Goal: Task Accomplishment & Management: Complete application form

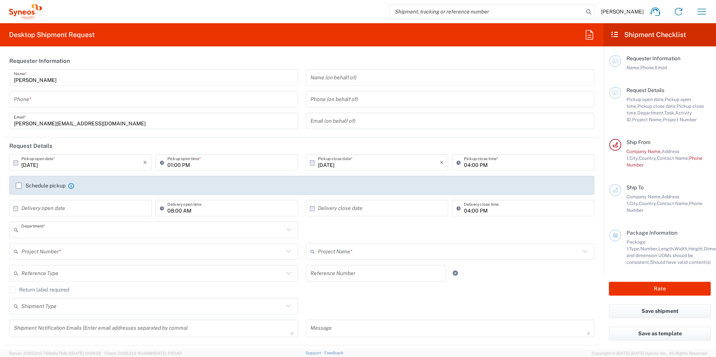
type input "3230"
type input "[GEOGRAPHIC_DATA]"
type input "Syneos Health Poland sp. z.o.o"
click at [94, 97] on input "tel" at bounding box center [154, 99] width 280 height 13
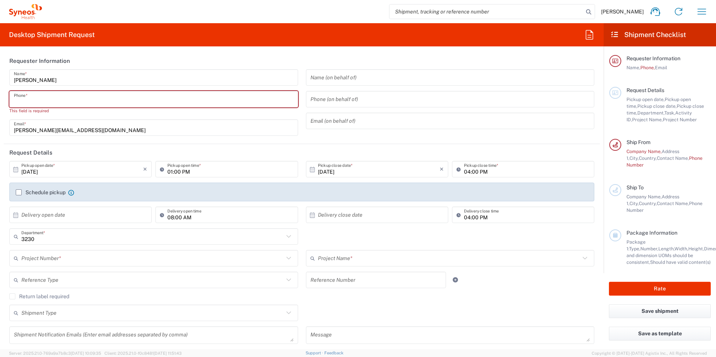
click at [52, 96] on input "tel" at bounding box center [154, 99] width 280 height 13
paste input "[PHONE_NUMBER]"
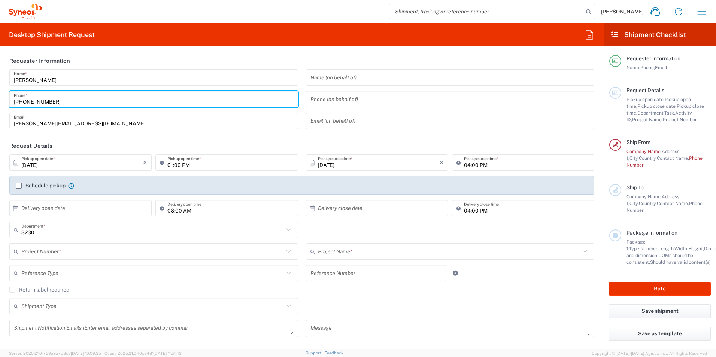
type input "[PHONE_NUMBER]"
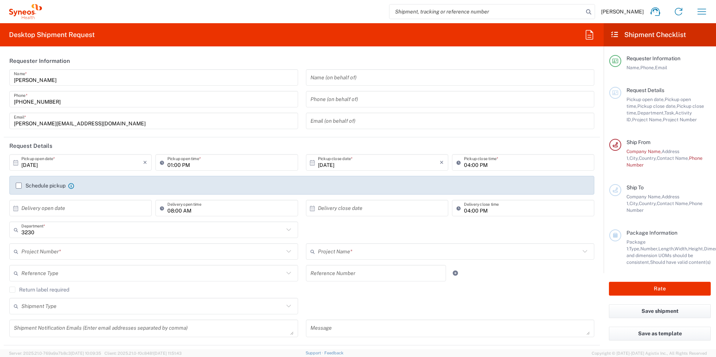
click at [18, 185] on label "Schedule pickup" at bounding box center [41, 186] width 50 height 6
click at [19, 186] on input "Schedule pickup" at bounding box center [19, 186] width 0 height 0
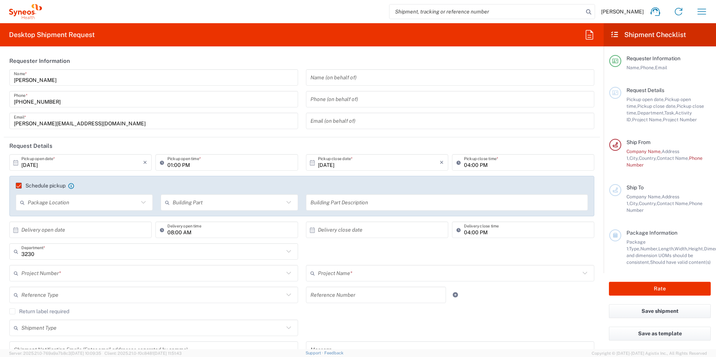
click at [143, 203] on icon at bounding box center [144, 203] width 10 height 10
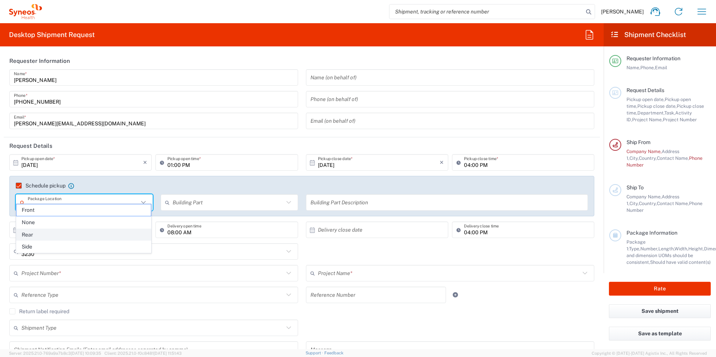
scroll to position [37, 0]
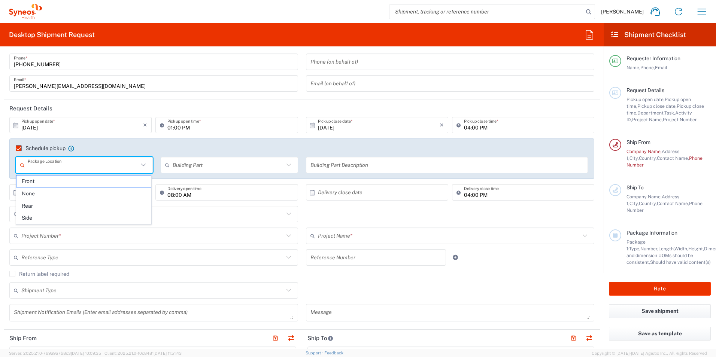
click at [259, 147] on agx-checkbox-control "Schedule pickup When scheduling a pickup please be sure to meet the following c…" at bounding box center [302, 148] width 572 height 7
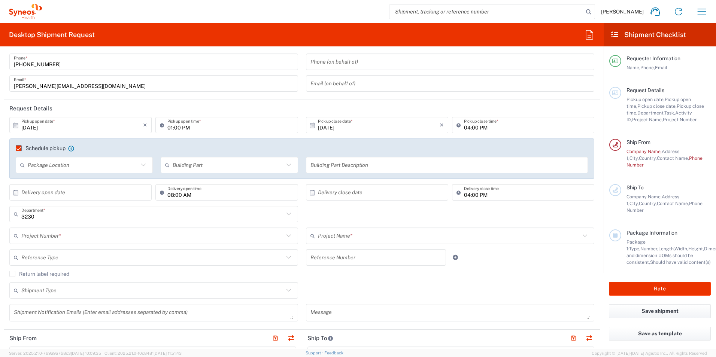
click at [286, 163] on icon at bounding box center [289, 165] width 10 height 10
click at [144, 163] on icon at bounding box center [144, 165] width 10 height 10
click at [142, 164] on icon at bounding box center [144, 165] width 10 height 10
click at [120, 181] on span "Front" at bounding box center [83, 182] width 134 height 12
type input "Front"
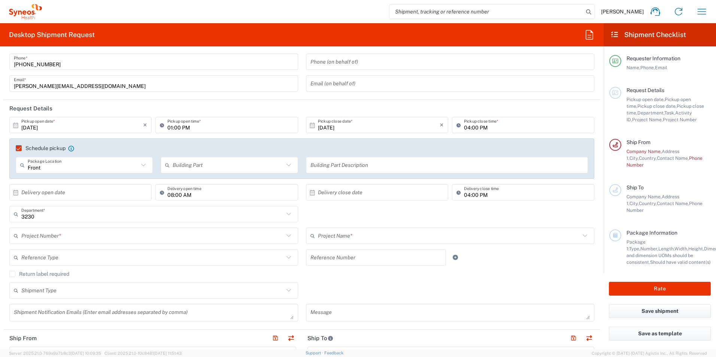
click at [286, 164] on icon at bounding box center [289, 165] width 10 height 10
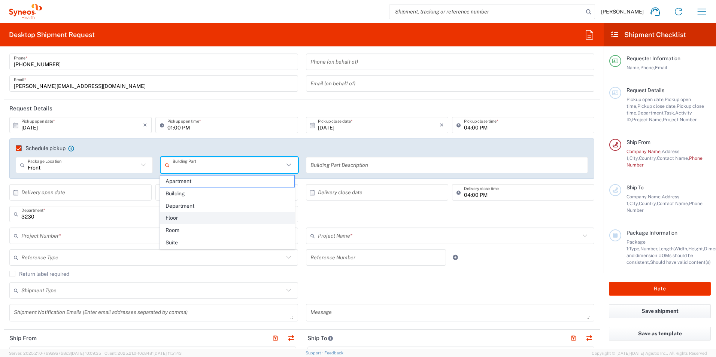
click at [244, 218] on span "Floor" at bounding box center [227, 218] width 134 height 12
type input "Floor"
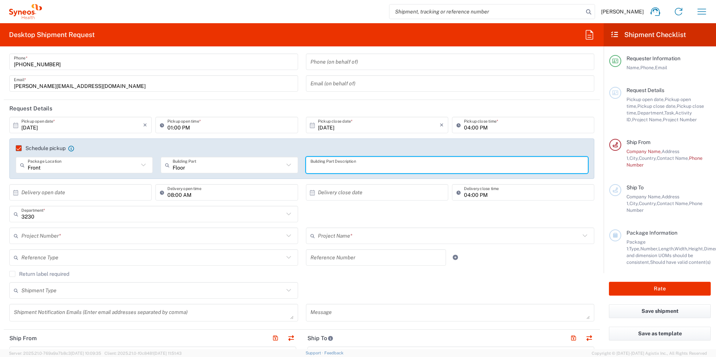
click at [349, 166] on input "text" at bounding box center [446, 165] width 273 height 13
type input "1"
click at [271, 148] on agx-checkbox-control "Schedule pickup When scheduling a pickup please be sure to meet the following c…" at bounding box center [302, 148] width 572 height 7
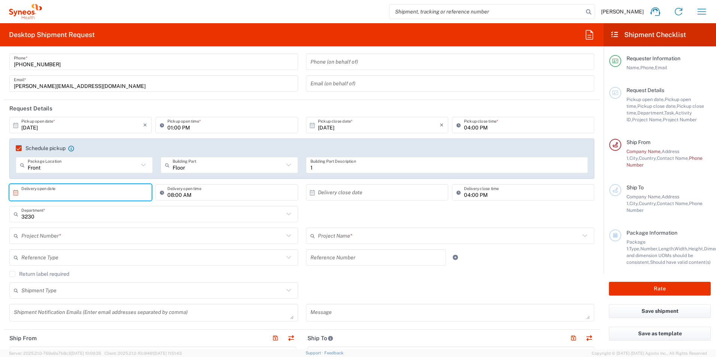
click at [58, 191] on input "text" at bounding box center [82, 192] width 122 height 13
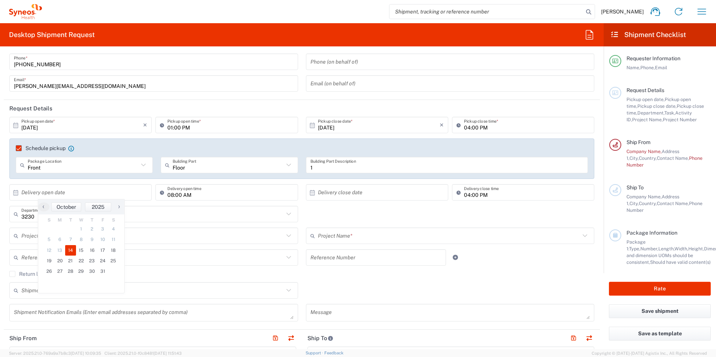
click at [72, 251] on span "14" at bounding box center [70, 250] width 11 height 10
type input "[DATE]"
click at [363, 191] on input "text" at bounding box center [379, 192] width 122 height 13
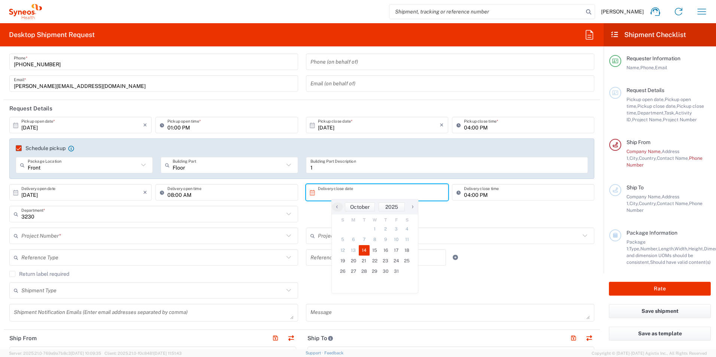
click at [367, 249] on span "14" at bounding box center [364, 250] width 11 height 10
type input "[DATE]"
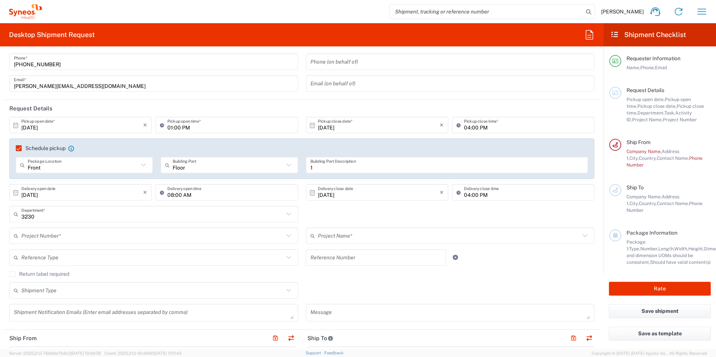
click at [338, 215] on div "3230 Department * 3230 3000 3100 3109 3110 3111 3112 3125 3130 3135 3136 3150 3…" at bounding box center [302, 217] width 593 height 22
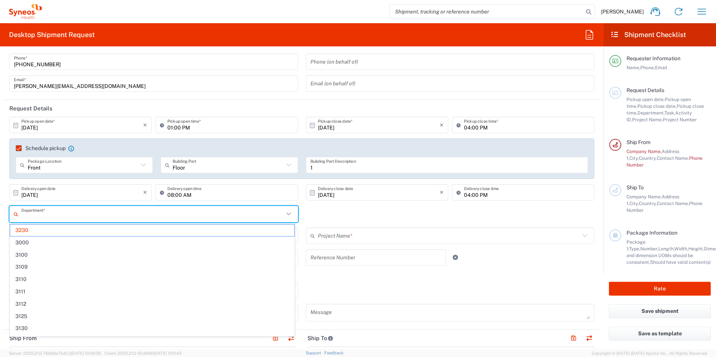
click at [71, 218] on input "text" at bounding box center [152, 214] width 262 height 13
click at [452, 215] on div "Department * 3230 3000 3100 3109 3110 3111 3112 3125 3130 3135 3136 3150 3155 3…" at bounding box center [302, 217] width 593 height 22
type input "3230"
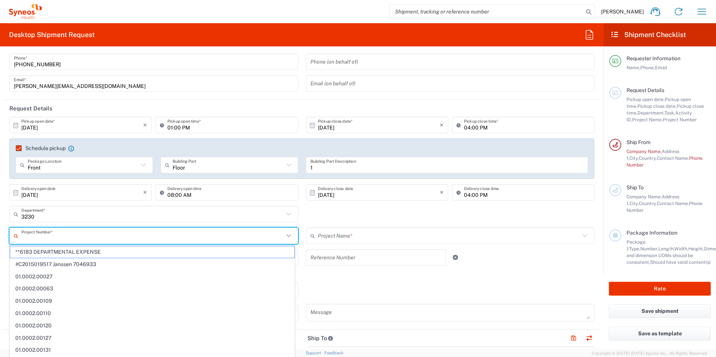
click at [90, 238] on input "text" at bounding box center [152, 236] width 262 height 13
click at [80, 236] on input "text" at bounding box center [152, 236] width 262 height 13
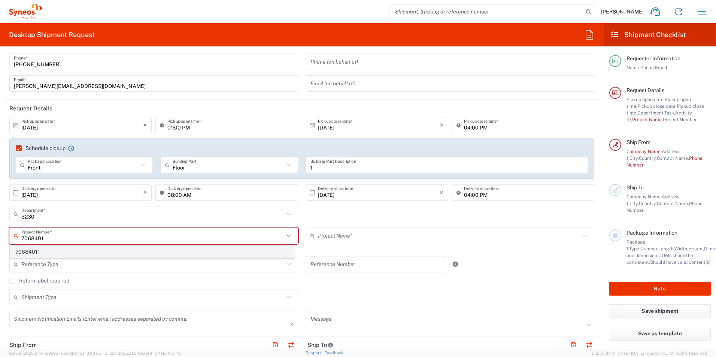
type input "7068401"
click at [71, 252] on span "7068401" at bounding box center [152, 252] width 284 height 12
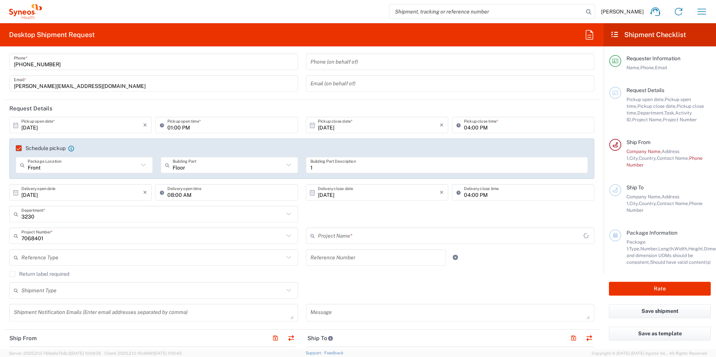
type input "Cs002"
click at [81, 258] on input "text" at bounding box center [152, 257] width 262 height 13
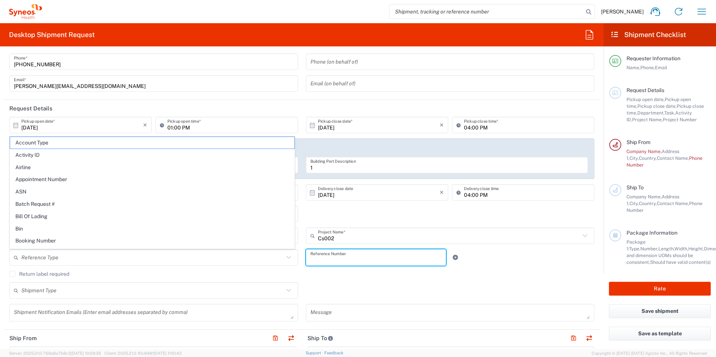
click at [350, 261] on input "text" at bounding box center [375, 257] width 131 height 13
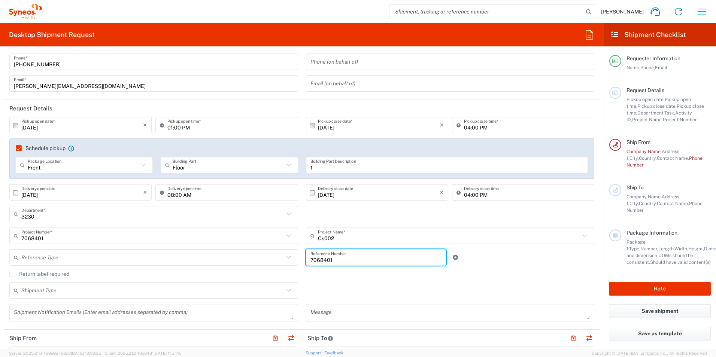
type input "7068401"
click at [405, 285] on div "Shipment Type Batch Regular" at bounding box center [302, 293] width 593 height 22
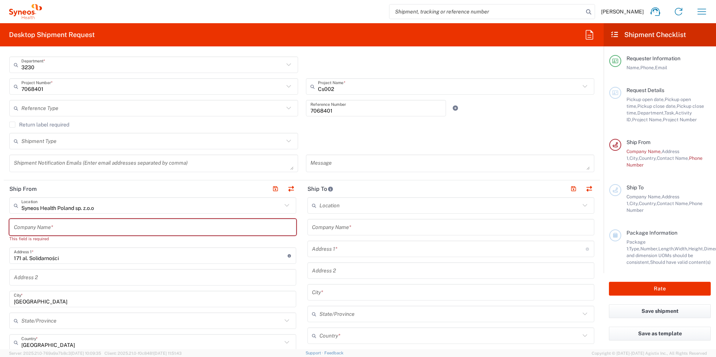
scroll to position [187, 0]
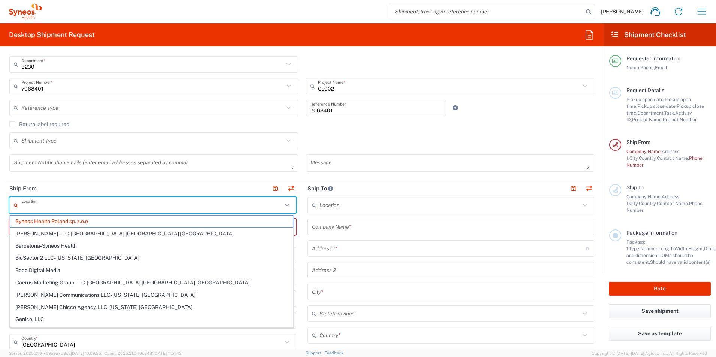
drag, startPoint x: 103, startPoint y: 208, endPoint x: 18, endPoint y: 212, distance: 84.7
click at [18, 212] on div "Location" at bounding box center [152, 205] width 287 height 16
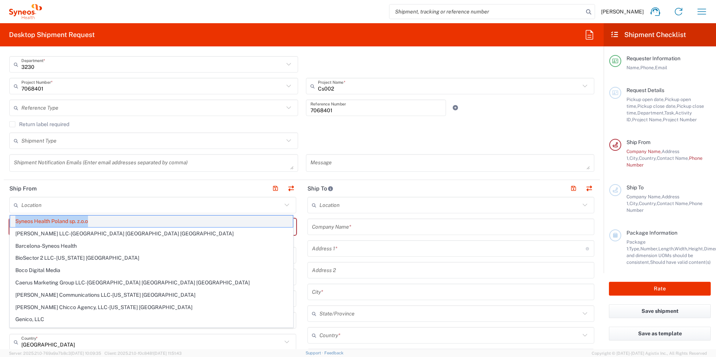
drag, startPoint x: 97, startPoint y: 221, endPoint x: 15, endPoint y: 222, distance: 82.8
click at [15, 222] on span "Syneos Health Poland sp. z.o.o" at bounding box center [151, 222] width 283 height 12
copy span "Syneos Health Poland sp. z.o.o"
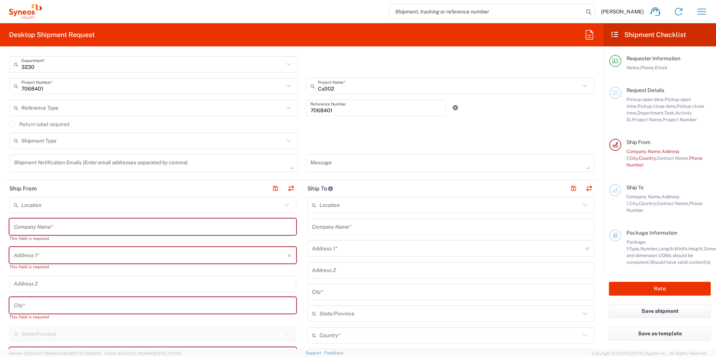
click at [136, 188] on header "Ship From" at bounding box center [153, 188] width 298 height 17
click at [78, 279] on input "text" at bounding box center [153, 283] width 278 height 13
click at [130, 191] on header "Ship From" at bounding box center [153, 188] width 298 height 17
click at [286, 205] on icon at bounding box center [287, 205] width 10 height 10
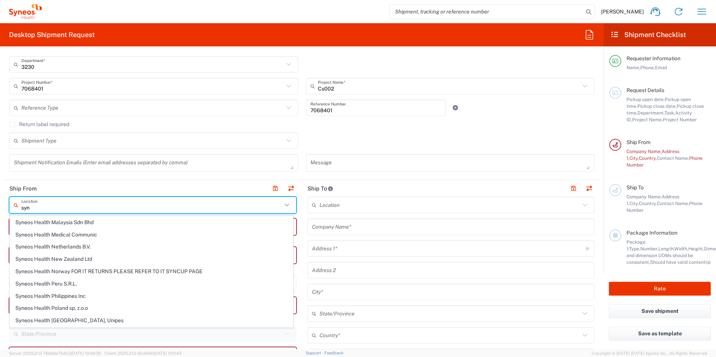
scroll to position [749, 0]
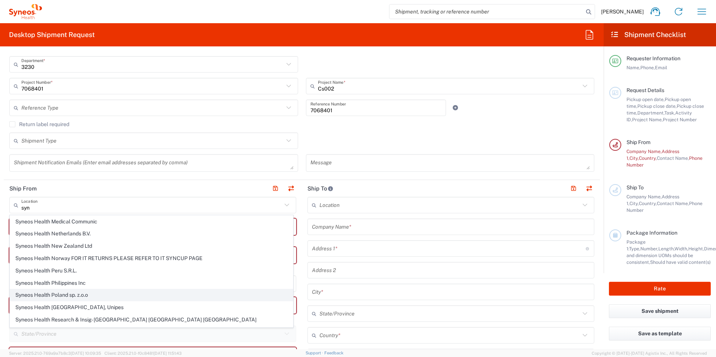
click at [68, 295] on span "Syneos Health Poland sp. z.o.o" at bounding box center [151, 295] width 283 height 12
type input "Syneos Health Poland sp. z.o.o"
type input "171 al. Solidarności"
type input "[GEOGRAPHIC_DATA]"
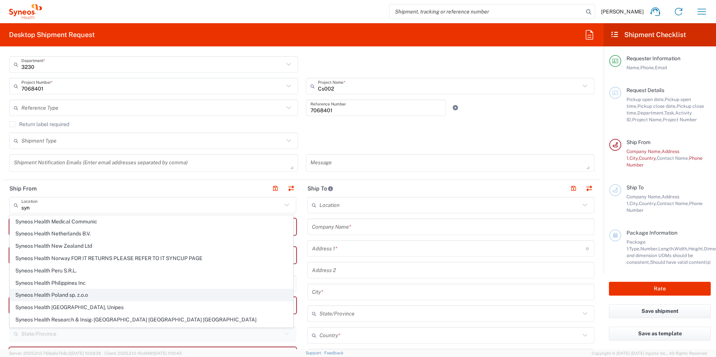
type input "[GEOGRAPHIC_DATA]"
type input "00-877"
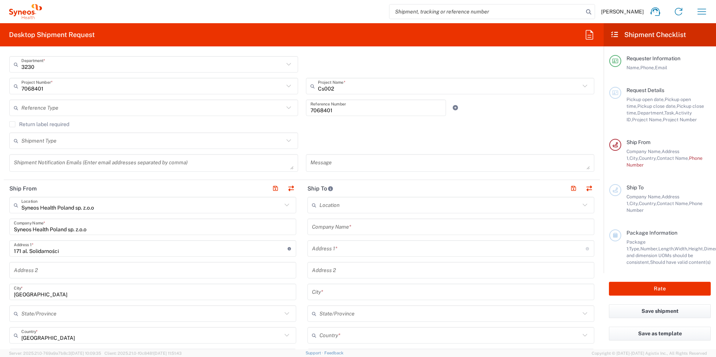
click at [449, 137] on div "Shipment Type Batch Regular" at bounding box center [302, 144] width 593 height 22
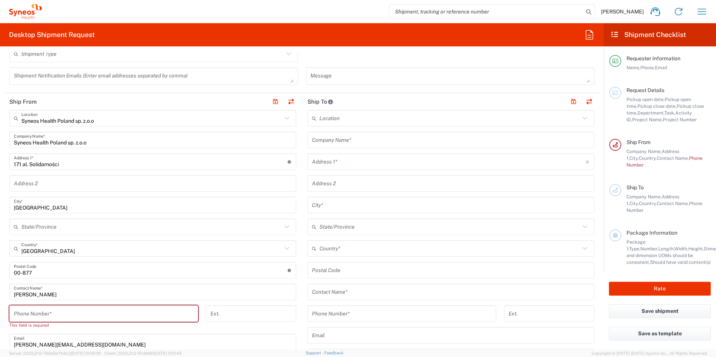
scroll to position [300, 0]
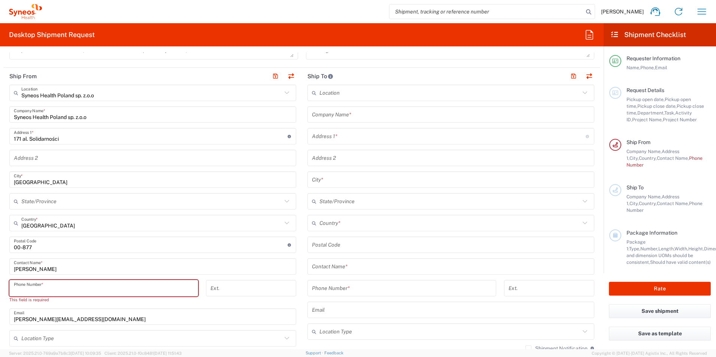
click at [60, 290] on input "tel" at bounding box center [104, 288] width 180 height 13
paste input "[PHONE_NUMBER]"
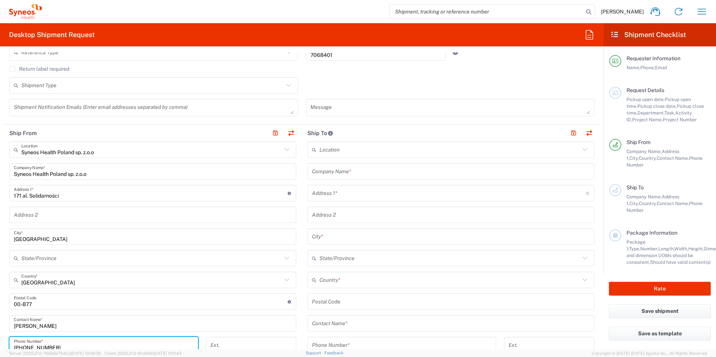
scroll to position [225, 0]
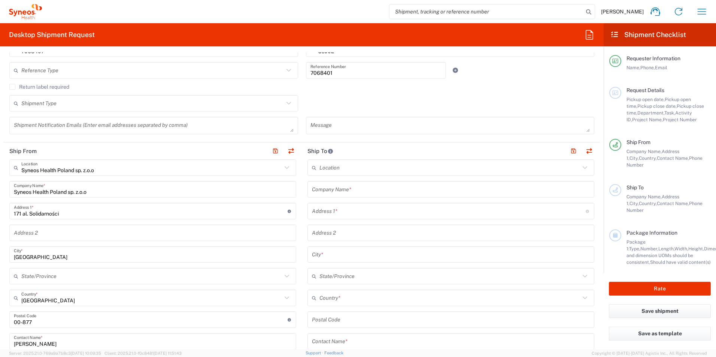
type input "[PHONE_NUMBER]"
drag, startPoint x: 342, startPoint y: 186, endPoint x: 341, endPoint y: 175, distance: 11.3
click at [342, 186] on input "text" at bounding box center [451, 189] width 278 height 13
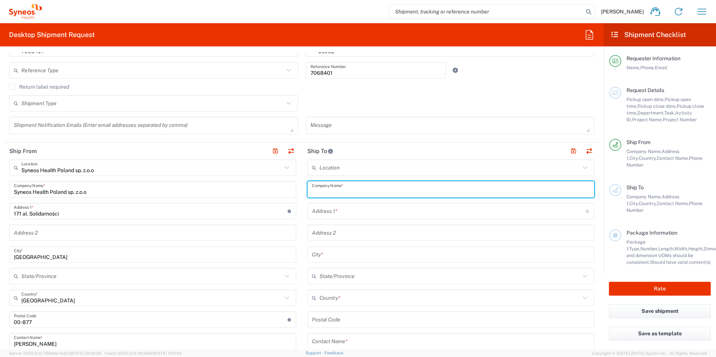
drag, startPoint x: 342, startPoint y: 172, endPoint x: 576, endPoint y: 166, distance: 234.1
click at [342, 171] on input "text" at bounding box center [449, 167] width 261 height 13
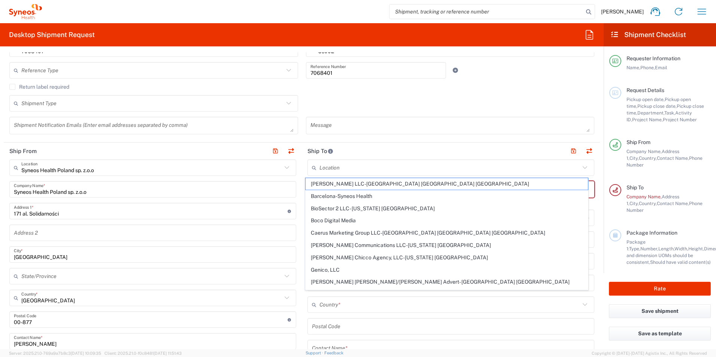
click at [582, 167] on icon at bounding box center [585, 168] width 10 height 10
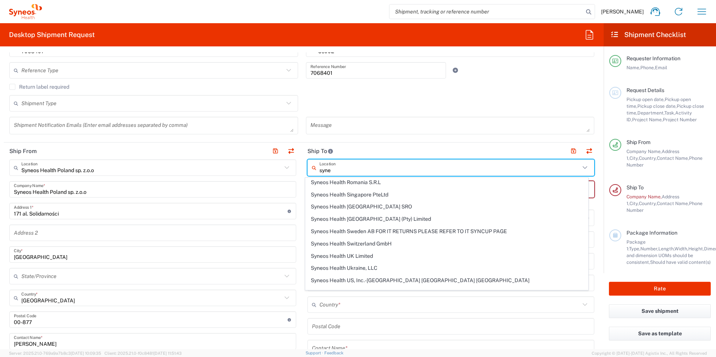
scroll to position [899, 0]
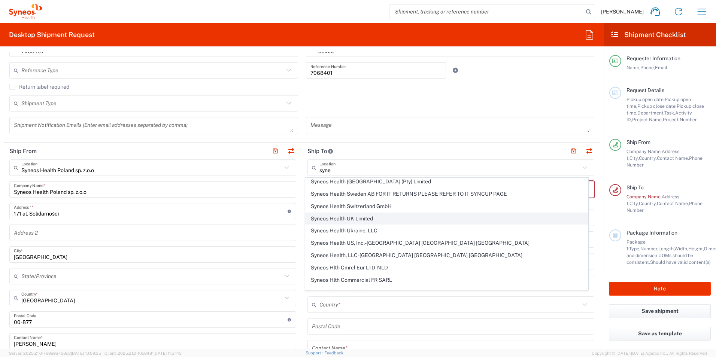
click at [370, 216] on span "Syneos Health UK Limited" at bounding box center [447, 219] width 283 height 12
type input "Syneos Health UK Limited"
type input "[STREET_ADDRESS],"
type input "[GEOGRAPHIC_DATA]"
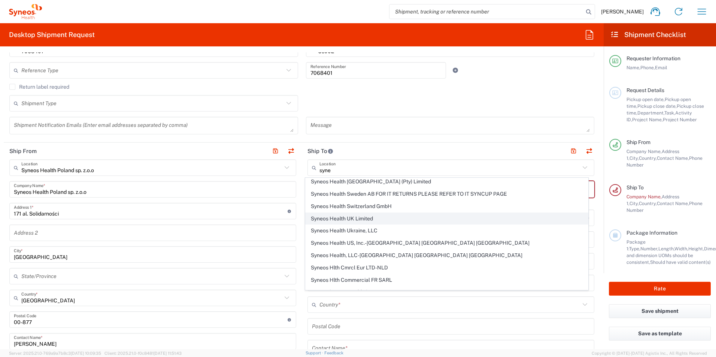
type input "[GEOGRAPHIC_DATA]"
type input "GU14 7BF"
type input "Sender/Shipper"
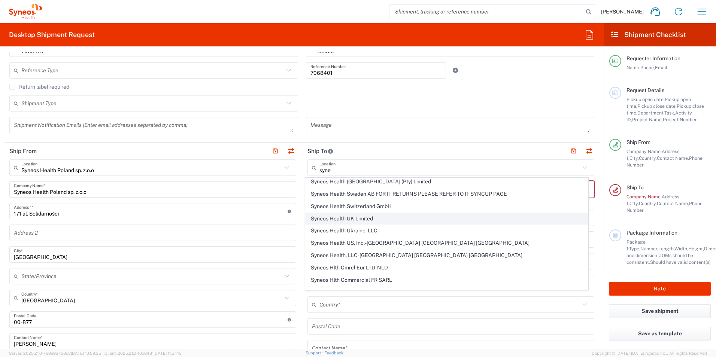
type input "Delivery Duty Paid"
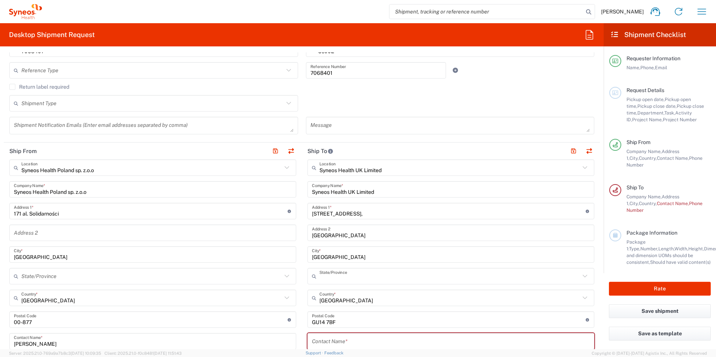
type input "[GEOGRAPHIC_DATA]"
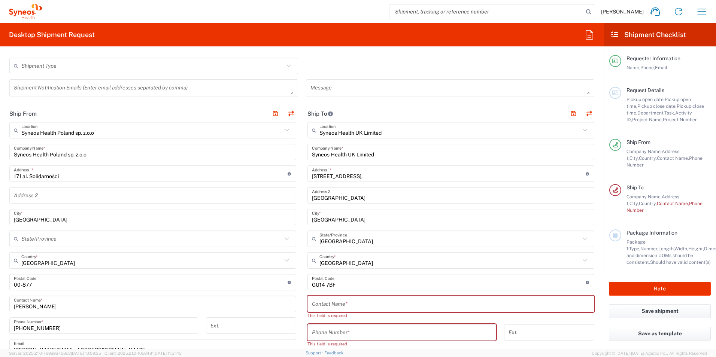
scroll to position [300, 0]
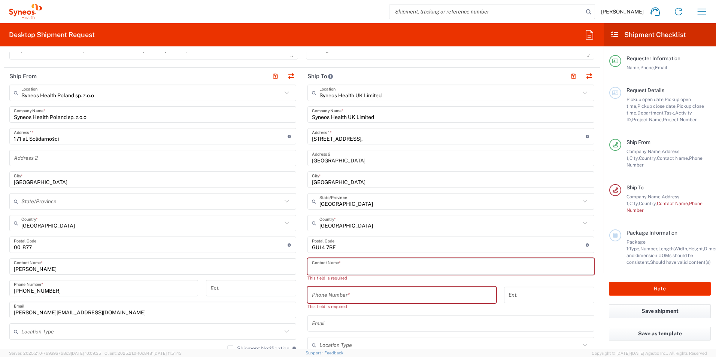
click at [351, 265] on input "text" at bounding box center [451, 266] width 278 height 13
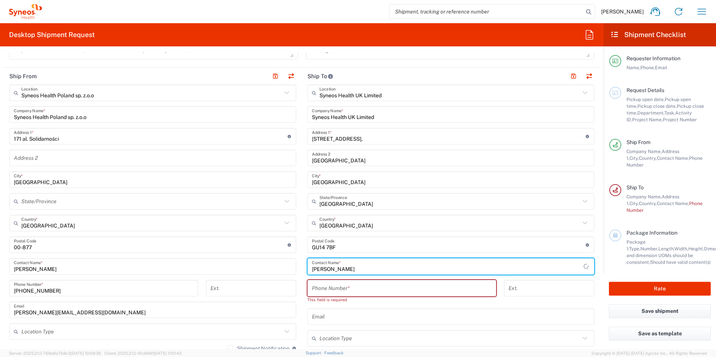
type input "[PERSON_NAME]"
click at [363, 288] on input "tel" at bounding box center [402, 288] width 180 height 13
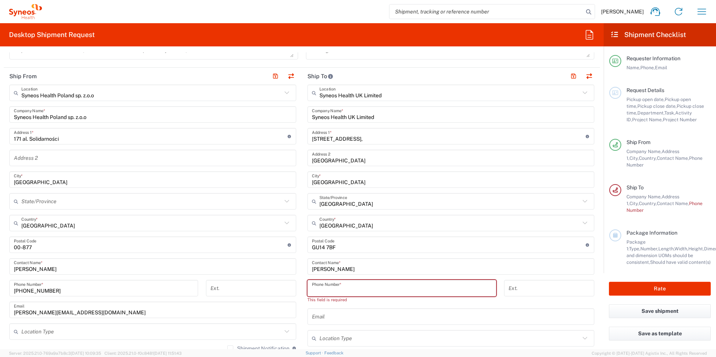
click at [333, 288] on input "tel" at bounding box center [402, 288] width 180 height 13
paste input "[PHONE_NUMBER]"
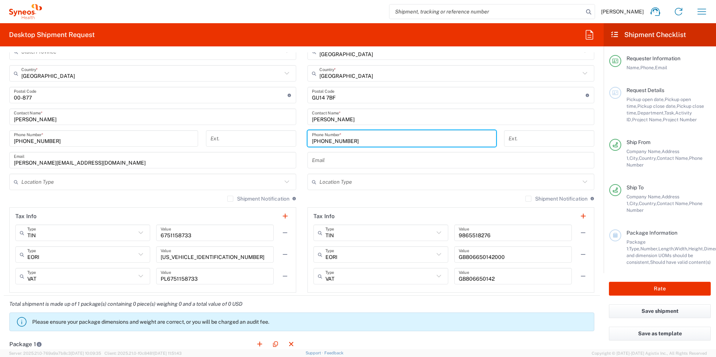
scroll to position [487, 0]
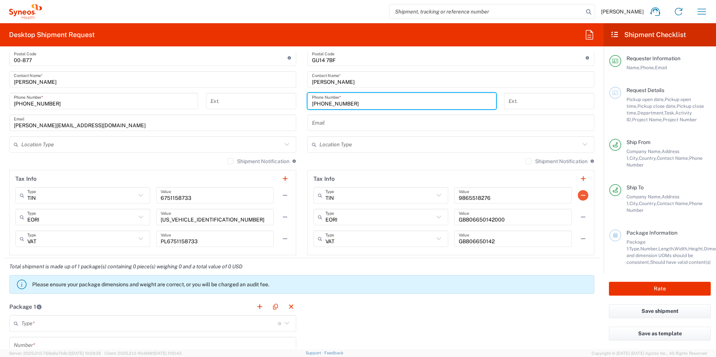
type input "[PHONE_NUMBER]"
click at [578, 195] on button "button" at bounding box center [583, 195] width 10 height 10
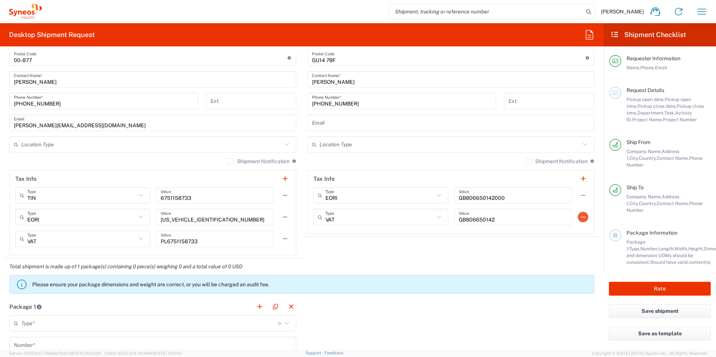
click at [578, 216] on button "button" at bounding box center [583, 217] width 10 height 10
click at [578, 194] on button "button" at bounding box center [583, 195] width 10 height 10
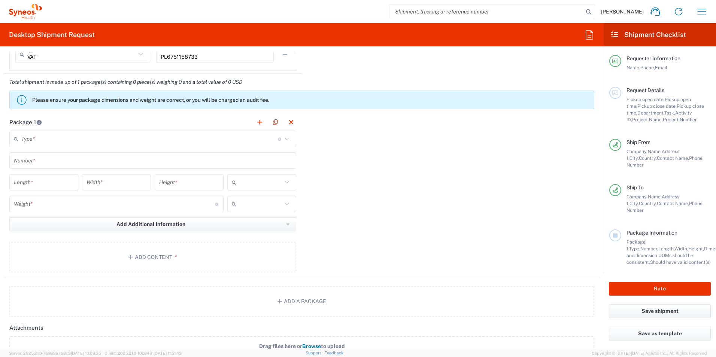
scroll to position [674, 0]
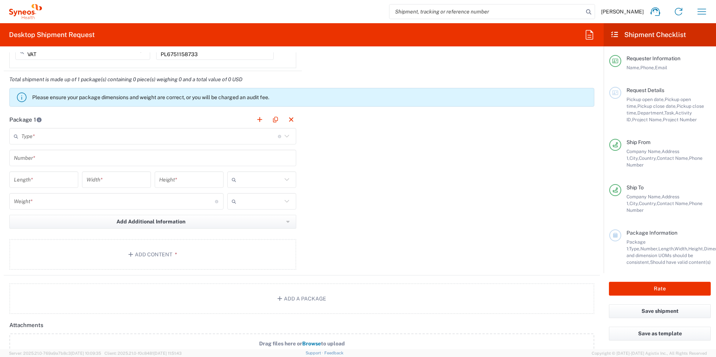
click at [285, 137] on icon at bounding box center [287, 136] width 10 height 10
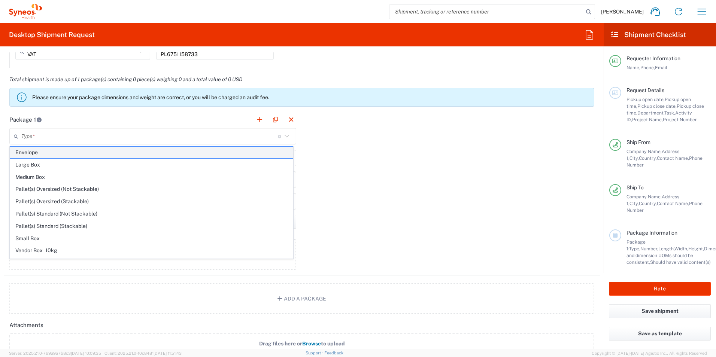
click at [208, 151] on span "Envelope" at bounding box center [151, 153] width 283 height 12
type input "Envelope"
type input "1"
type input "9.5"
type input "12.5"
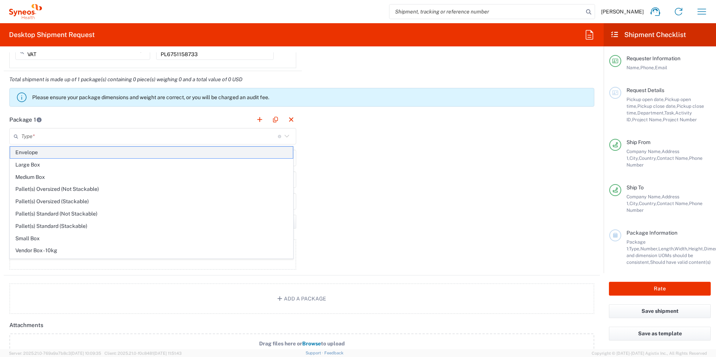
type input "0.25"
type input "in"
type input "0.45"
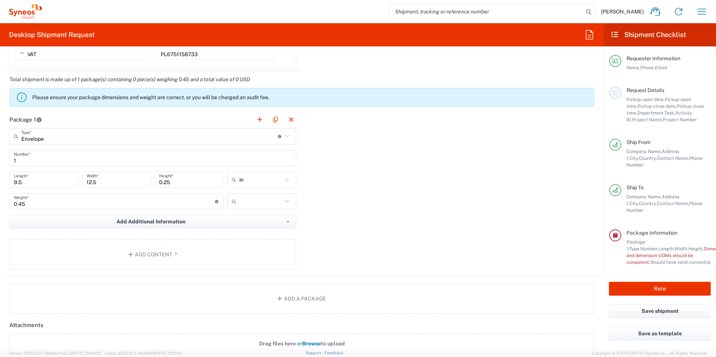
click at [283, 180] on icon at bounding box center [287, 180] width 10 height 10
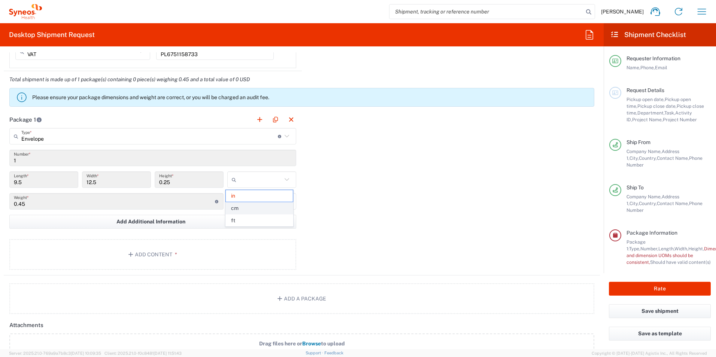
click at [268, 206] on span "cm" at bounding box center [259, 209] width 67 height 12
type input "24.13"
type input "31.75"
type input "0.64"
type input "cm"
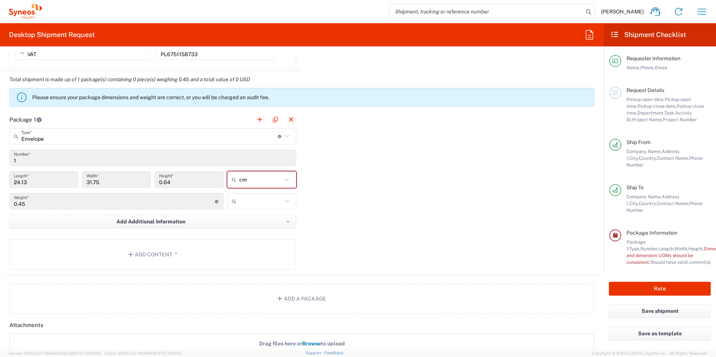
click at [338, 186] on div "Package 1 Envelope Type * Material used to package goods Envelope Large Box Med…" at bounding box center [302, 193] width 596 height 164
click at [286, 203] on icon at bounding box center [287, 202] width 10 height 10
click at [271, 222] on span "kgs" at bounding box center [259, 218] width 67 height 12
type input "kgs"
click at [390, 210] on div "Package 1 Envelope Type * Material used to package goods Envelope Large Box Med…" at bounding box center [302, 193] width 596 height 164
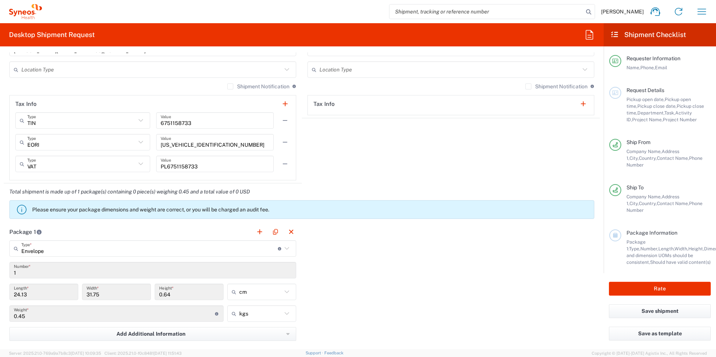
scroll to position [524, 0]
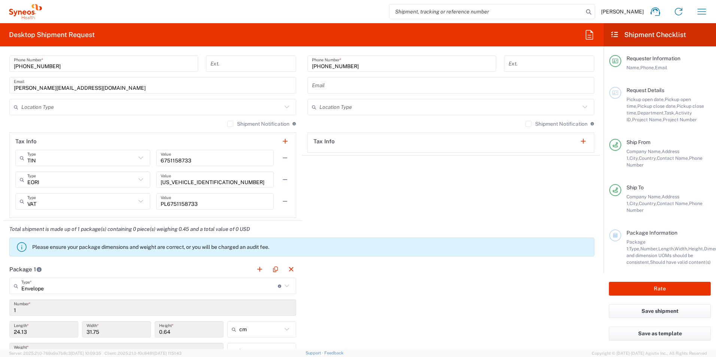
click at [227, 123] on label "Shipment Notification" at bounding box center [258, 124] width 62 height 6
click at [230, 124] on input "Shipment Notification" at bounding box center [230, 124] width 0 height 0
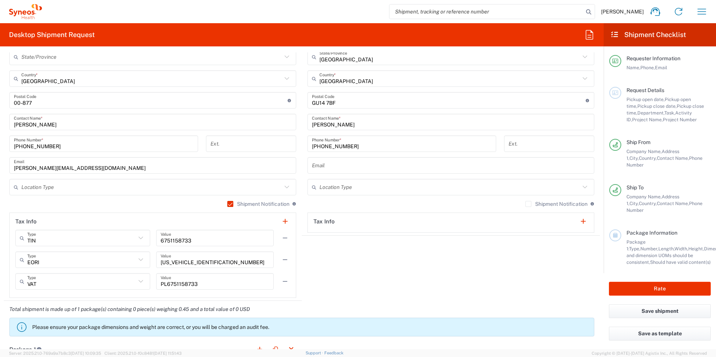
scroll to position [637, 0]
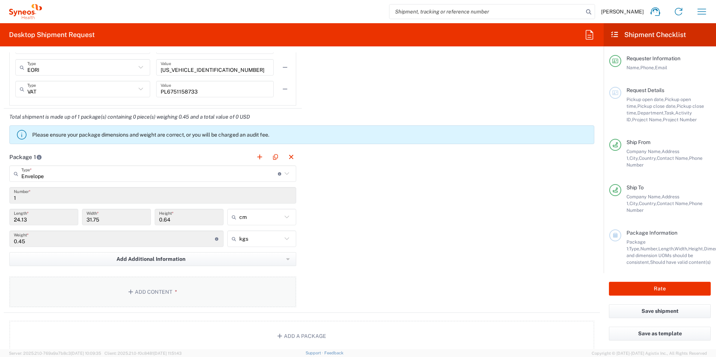
click at [137, 291] on button "Add Content *" at bounding box center [152, 292] width 287 height 31
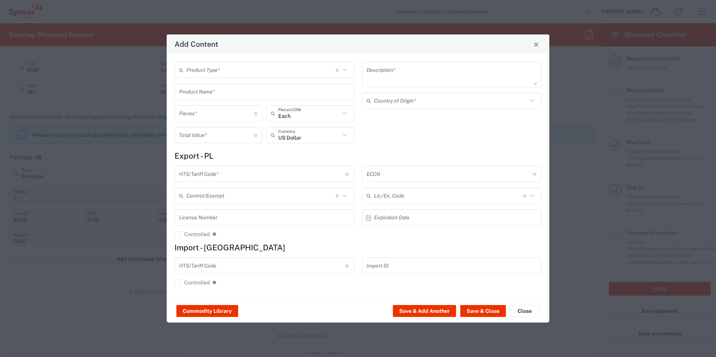
click at [347, 71] on icon at bounding box center [345, 70] width 10 height 10
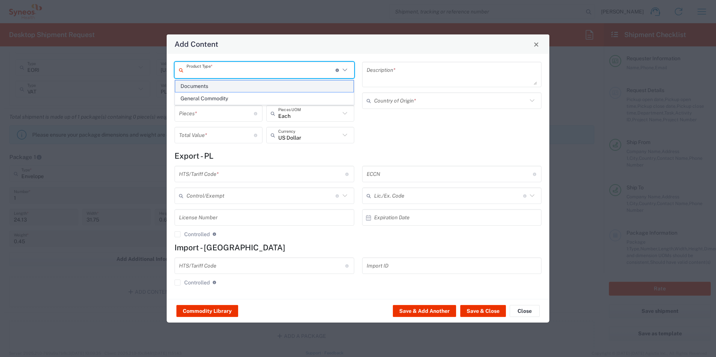
click at [192, 84] on span "Documents" at bounding box center [264, 87] width 178 height 12
type input "Documents"
type input "1"
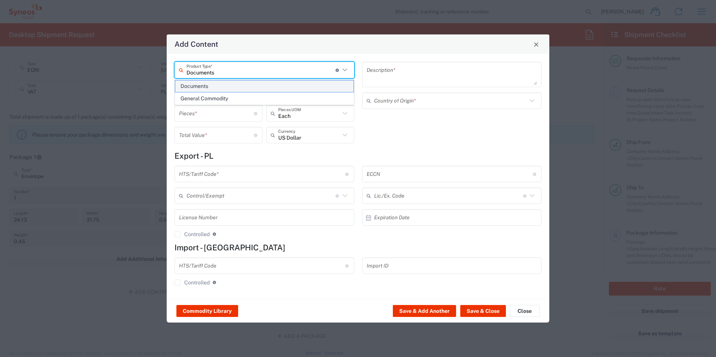
type textarea "Documents"
type input "[GEOGRAPHIC_DATA]"
type input "0000.00.0000"
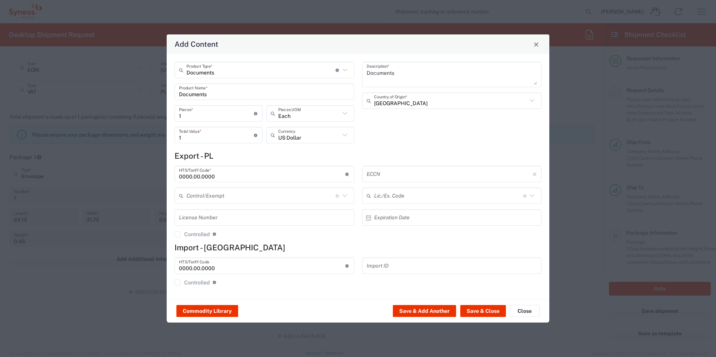
click at [345, 134] on icon at bounding box center [345, 135] width 10 height 10
click at [310, 154] on span "Polish Zloty" at bounding box center [310, 152] width 87 height 12
type input "Polish Zloty"
click at [426, 135] on div "Documents Description * [GEOGRAPHIC_DATA] Country of Origin *" at bounding box center [452, 105] width 188 height 87
click at [491, 312] on button "Save & Close" at bounding box center [483, 311] width 46 height 12
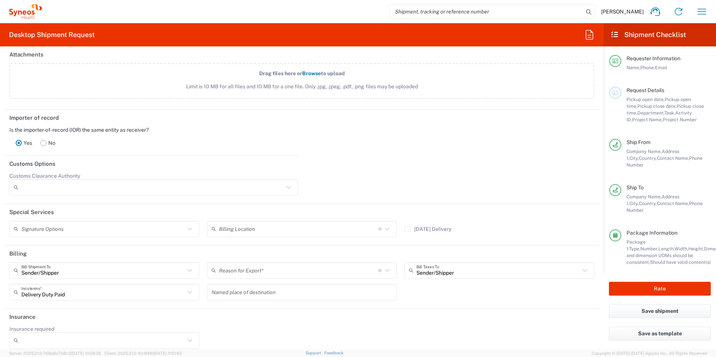
scroll to position [996, 0]
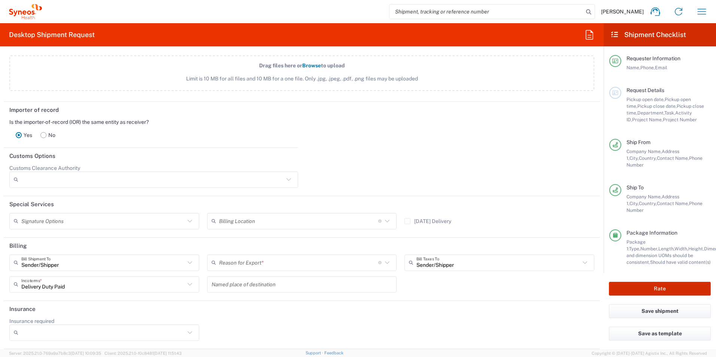
click at [665, 288] on button "Rate" at bounding box center [660, 289] width 102 height 14
type input "3230"
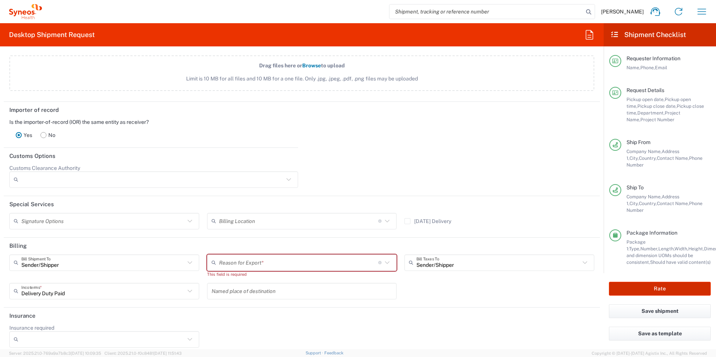
type input "7068401"
click at [385, 264] on icon at bounding box center [387, 262] width 4 height 3
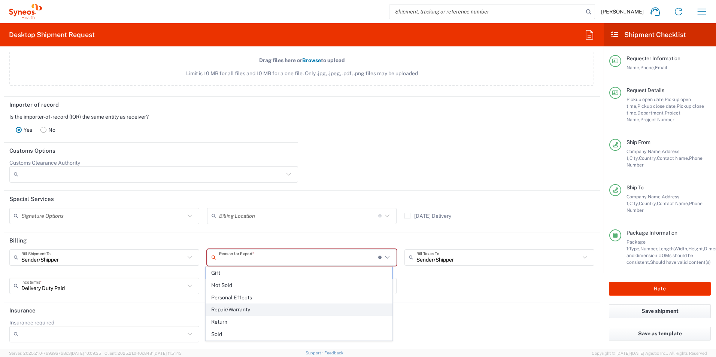
scroll to position [1003, 0]
click at [348, 284] on span "Not Sold" at bounding box center [299, 285] width 186 height 12
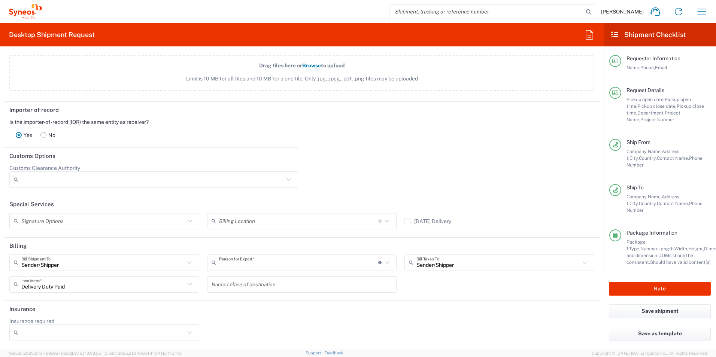
type input "Not Sold"
click at [450, 284] on div "Sender/[PERSON_NAME] Shipment To Sender/Shipper Recipient Account Third Party A…" at bounding box center [302, 276] width 593 height 43
click at [659, 286] on button "Rate" at bounding box center [660, 289] width 102 height 14
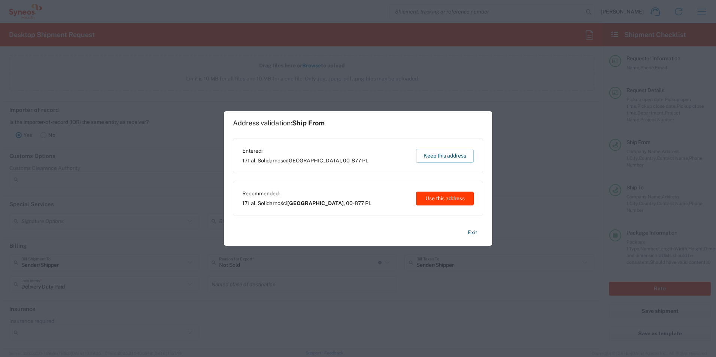
click at [456, 195] on button "Use this address" at bounding box center [445, 199] width 58 height 14
type input "[GEOGRAPHIC_DATA]"
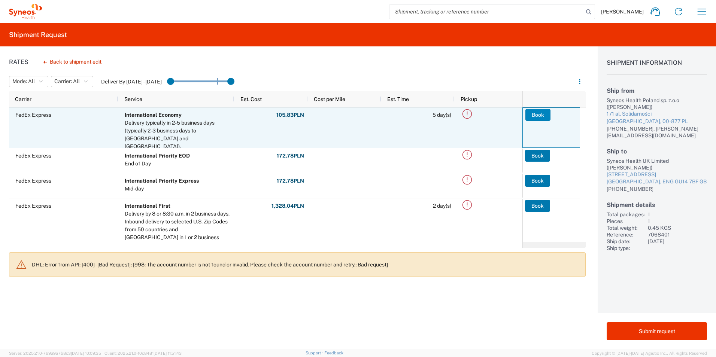
click at [541, 114] on button "Book" at bounding box center [537, 115] width 25 height 12
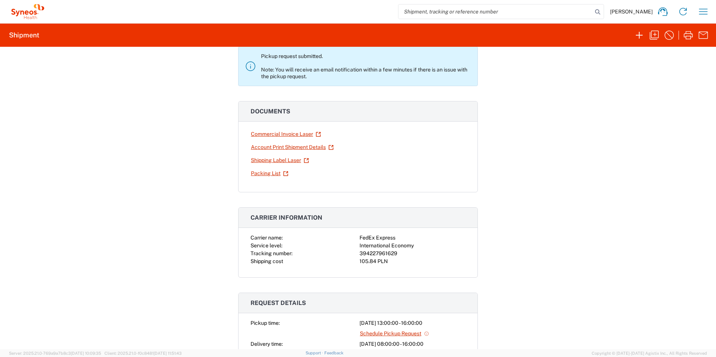
scroll to position [37, 0]
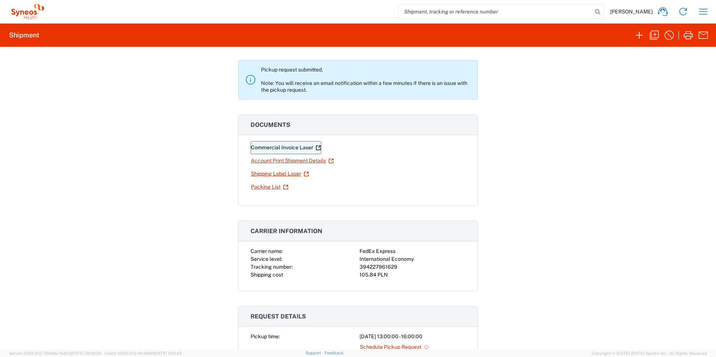
click at [316, 146] on icon at bounding box center [318, 147] width 4 height 4
click at [304, 173] on icon at bounding box center [306, 174] width 5 height 5
click at [328, 160] on icon at bounding box center [330, 160] width 5 height 5
click at [283, 186] on icon at bounding box center [285, 187] width 5 height 5
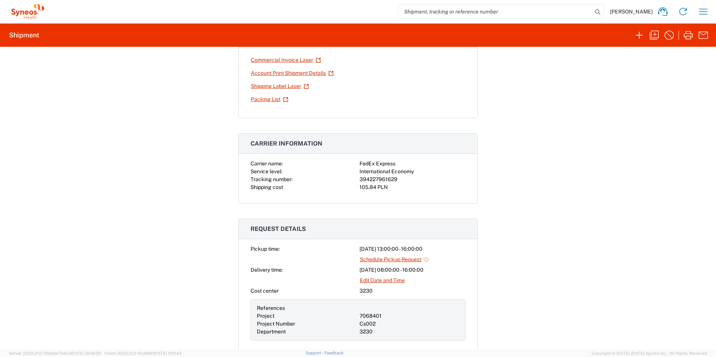
scroll to position [0, 0]
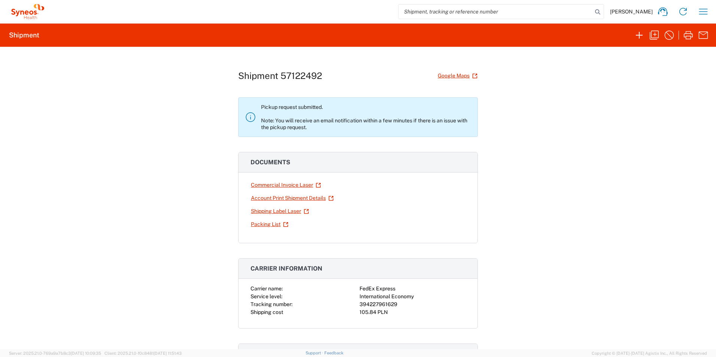
click at [533, 189] on div "Shipment 57122492 Google Maps Pickup request submitted. Note: You will receive …" at bounding box center [358, 198] width 716 height 303
